Goal: Task Accomplishment & Management: Manage account settings

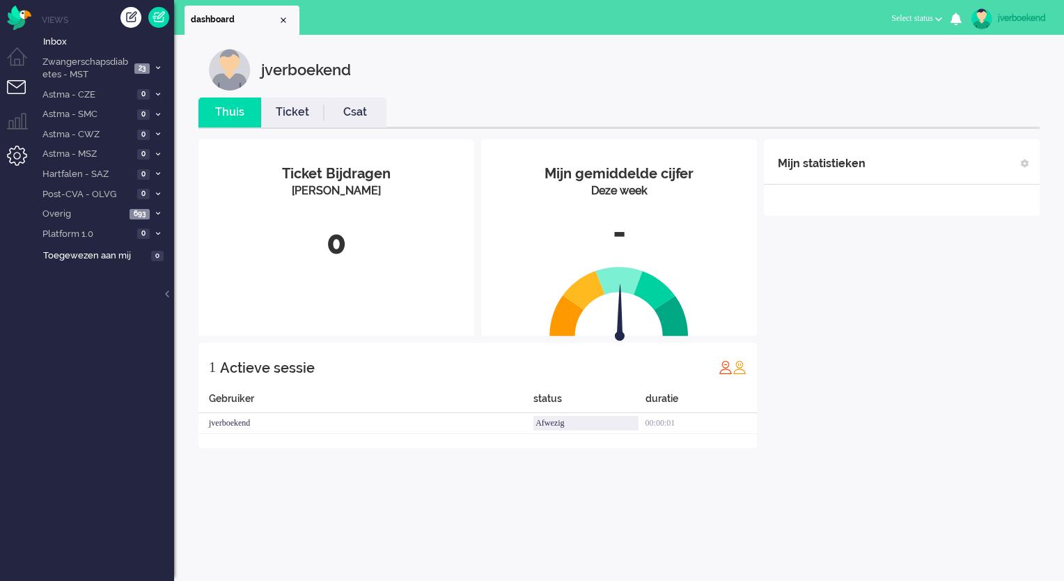
click at [22, 157] on li "Admin menu" at bounding box center [22, 161] width 31 height 31
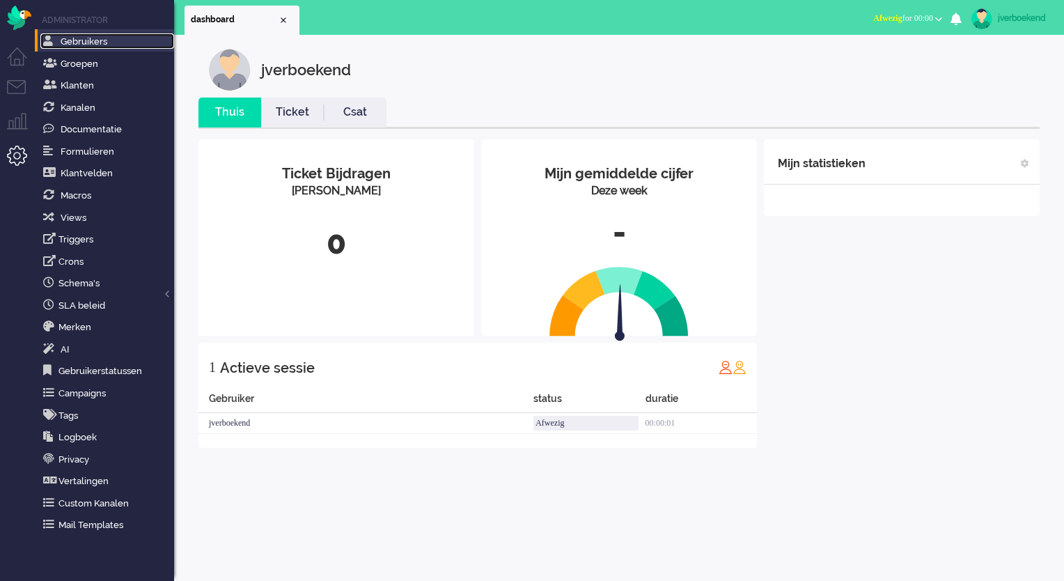
click at [125, 46] on link "Gebruikers" at bounding box center [107, 40] width 134 height 15
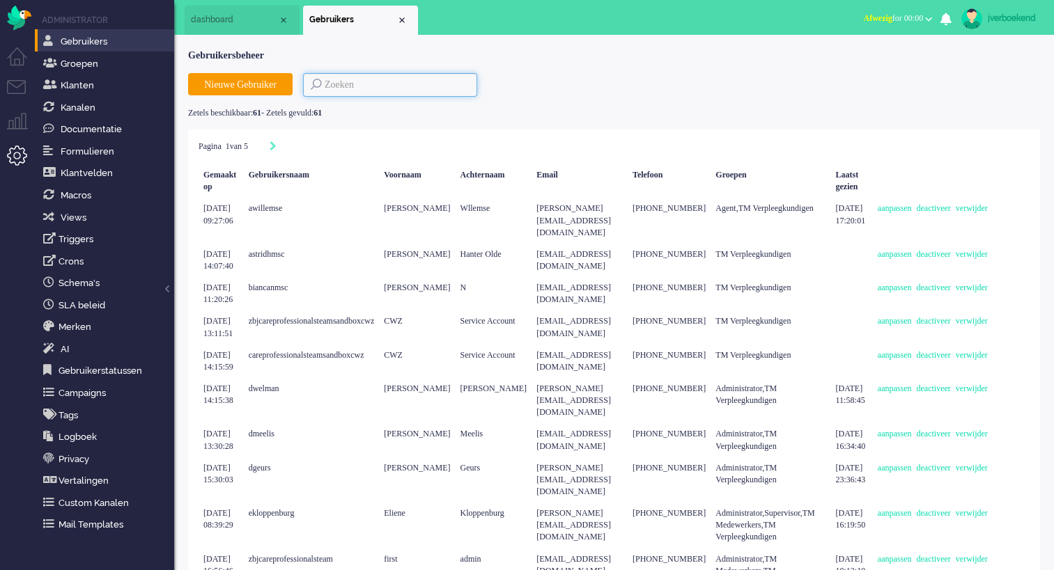
click at [363, 75] on input at bounding box center [390, 85] width 174 height 24
type input "zand"
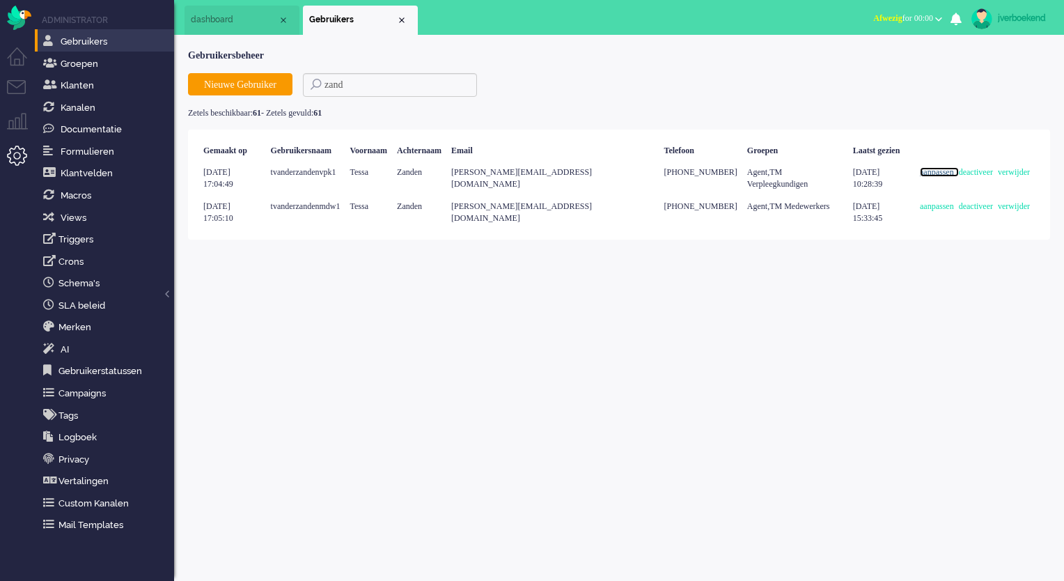
click at [920, 177] on link "aanpassen" at bounding box center [939, 172] width 39 height 10
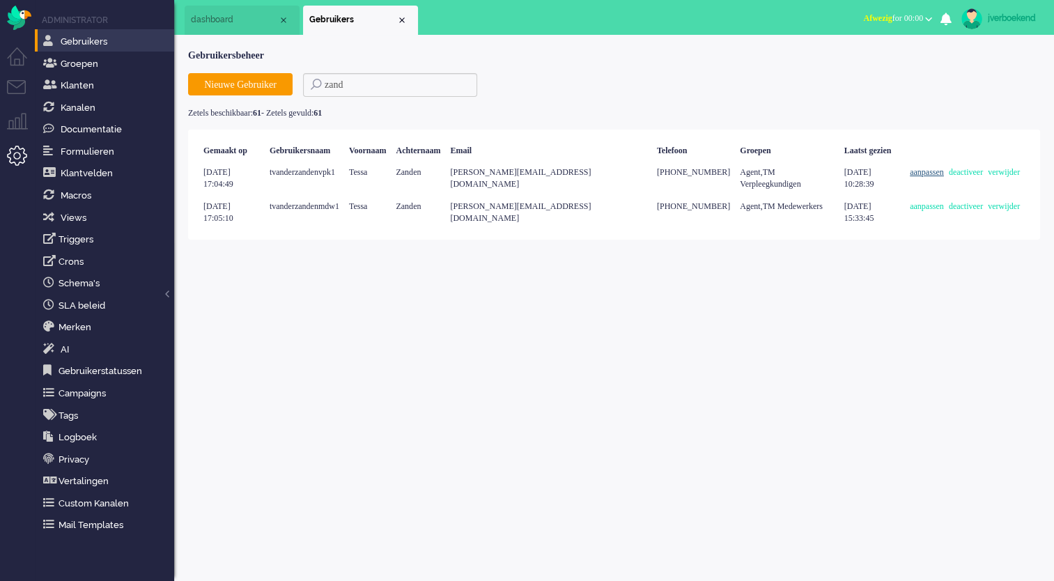
select select "browser"
select select "nl"
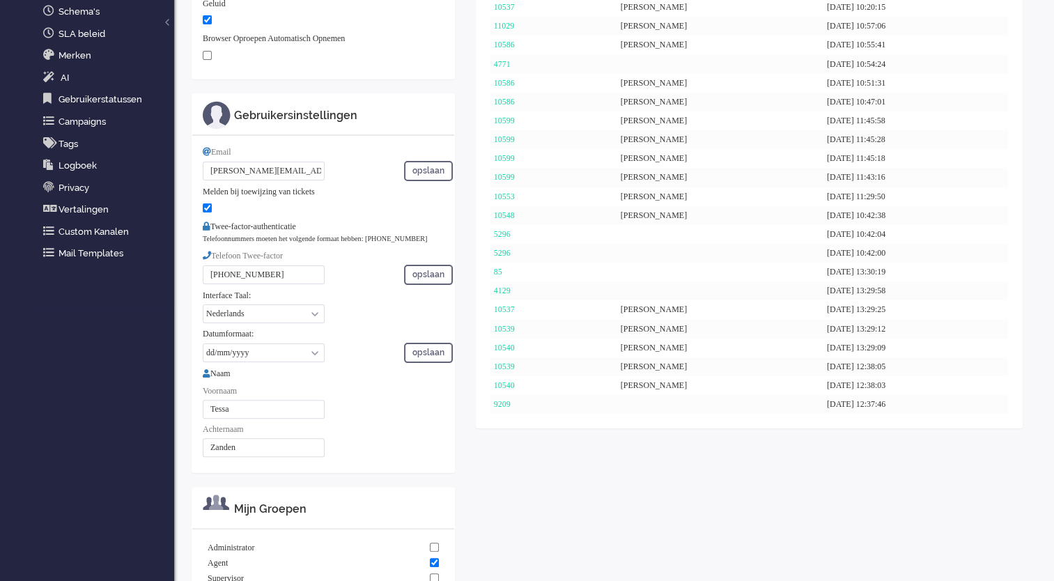
scroll to position [350, 0]
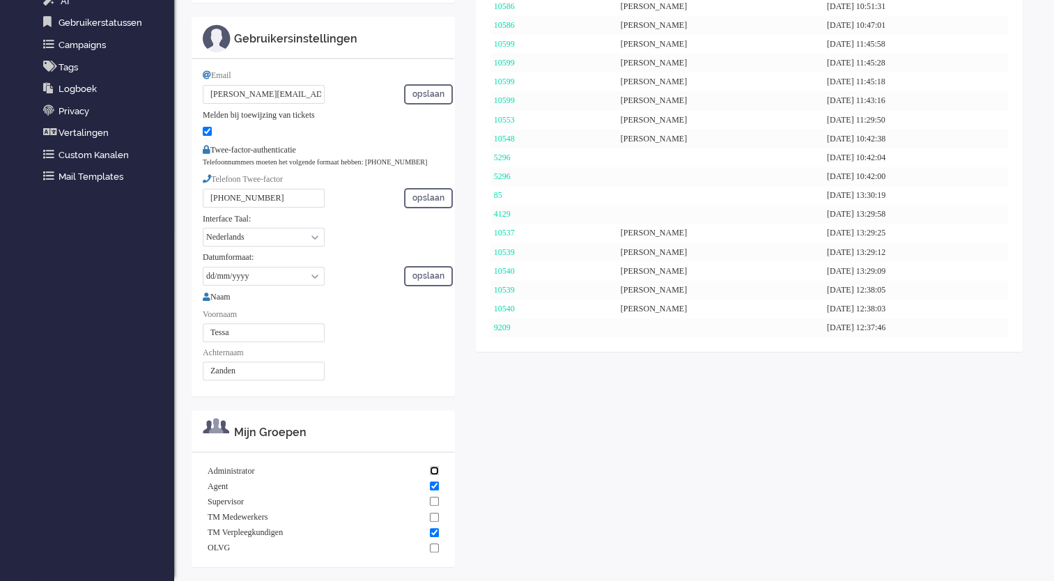
click at [437, 475] on input "checkbox" at bounding box center [434, 470] width 9 height 9
checkbox input "true"
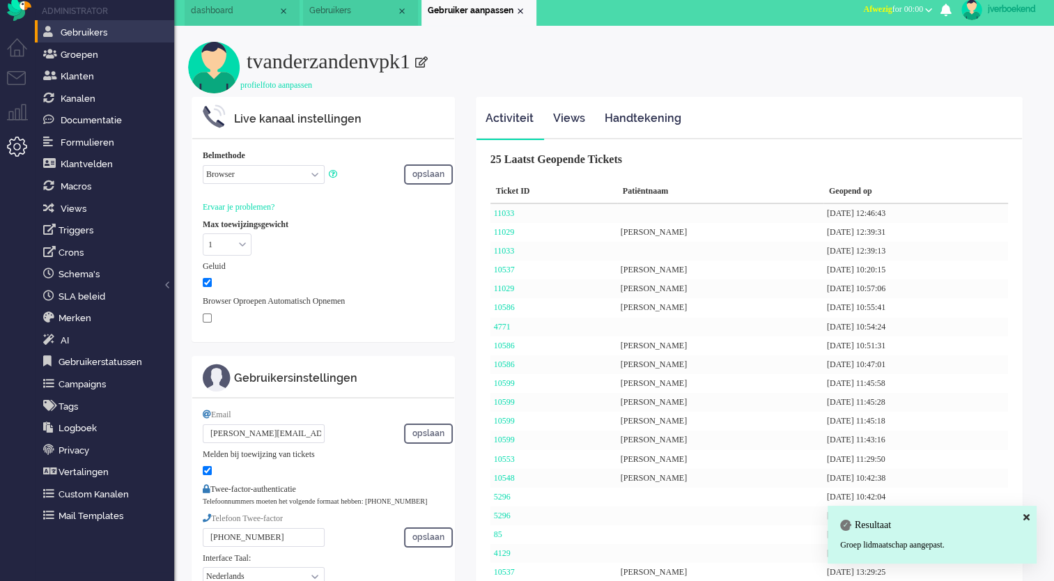
scroll to position [0, 0]
